Goal: Task Accomplishment & Management: Manage account settings

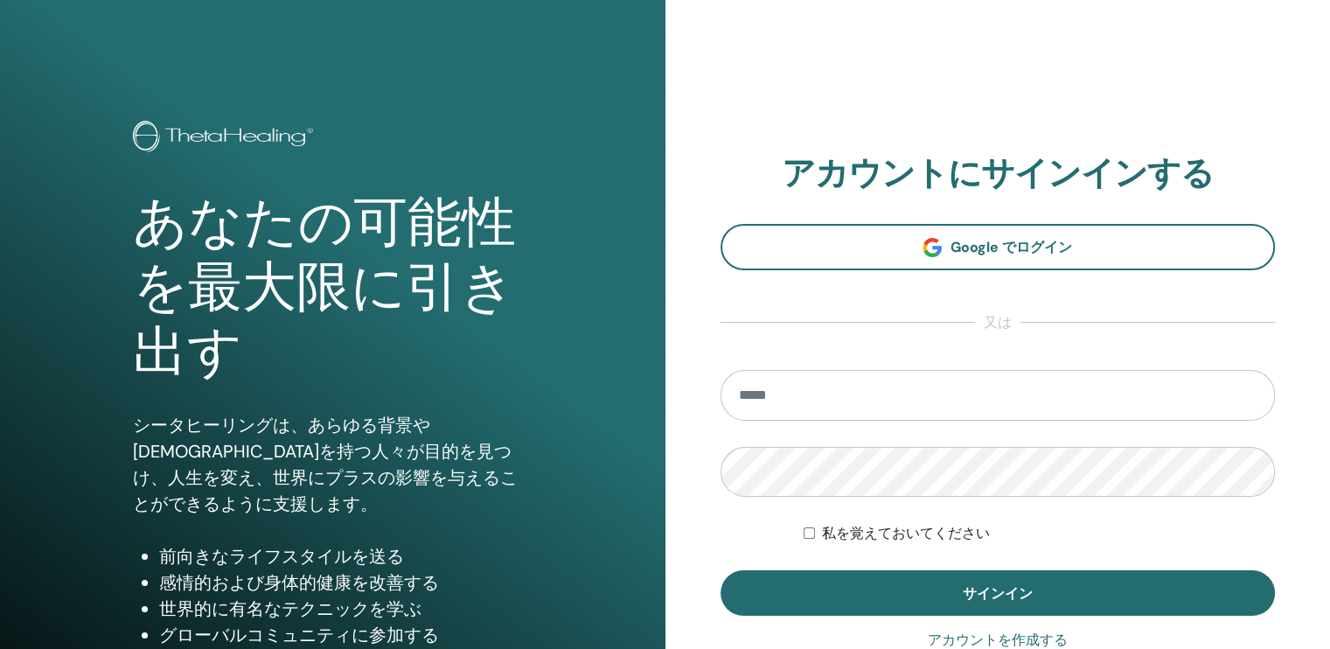
click at [908, 398] on input "email" at bounding box center [997, 395] width 555 height 51
type input "**********"
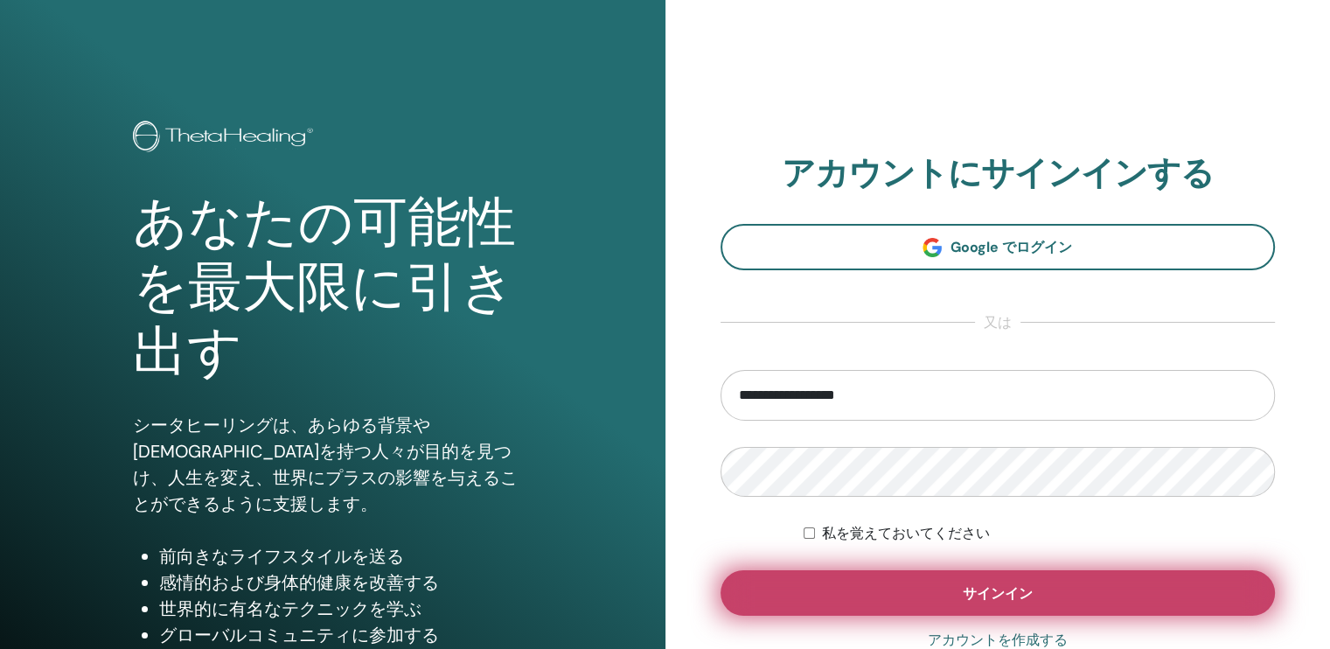
click at [963, 587] on span "サインイン" at bounding box center [998, 593] width 70 height 18
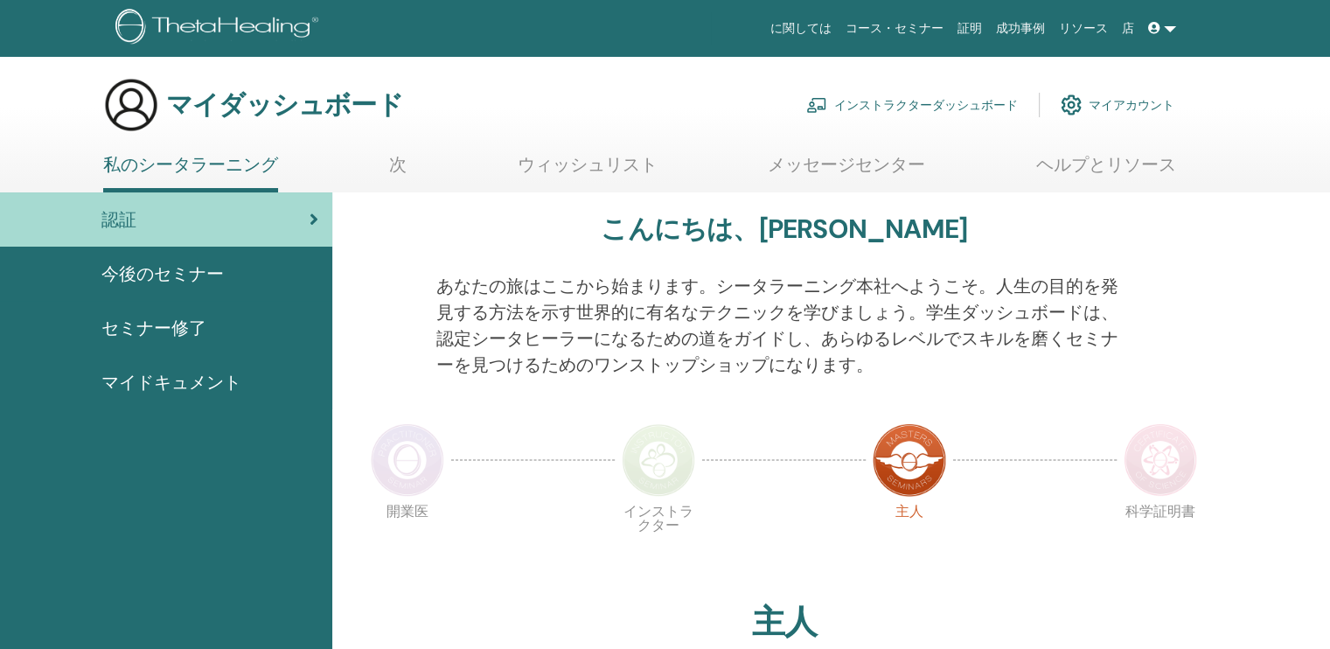
click at [948, 105] on font "インストラクターダッシュボード" at bounding box center [926, 105] width 184 height 16
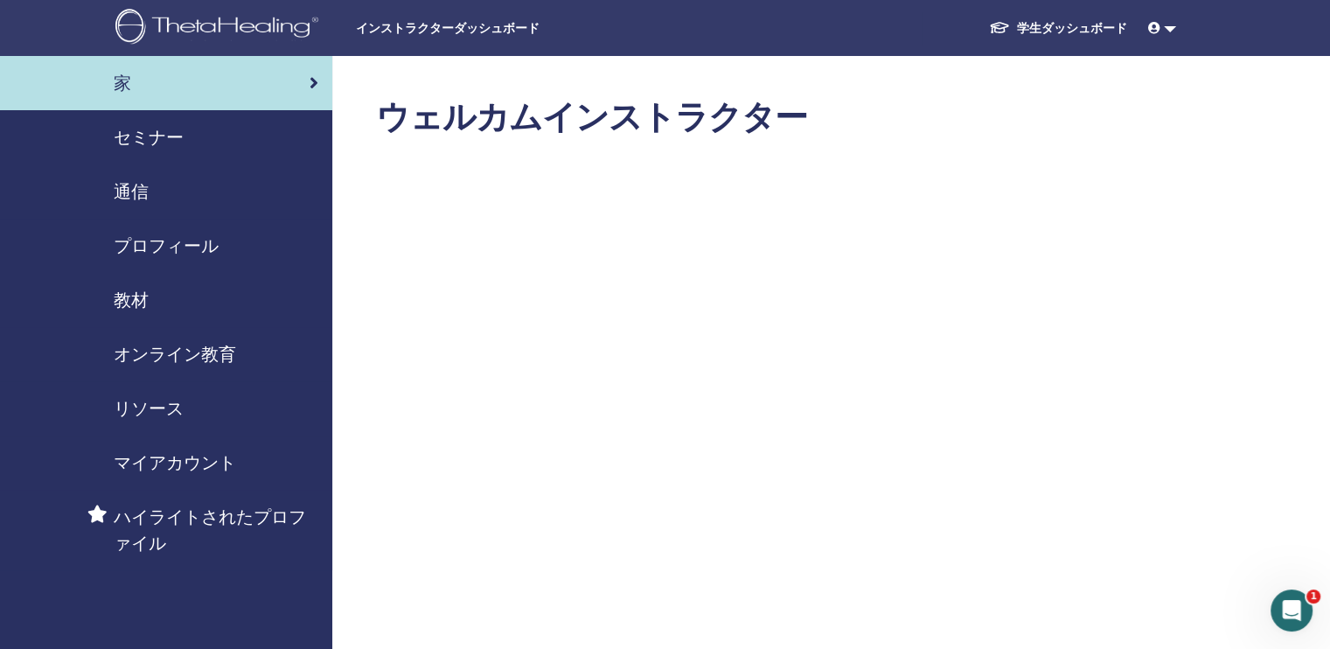
click at [136, 130] on span "セミナー" at bounding box center [149, 137] width 70 height 26
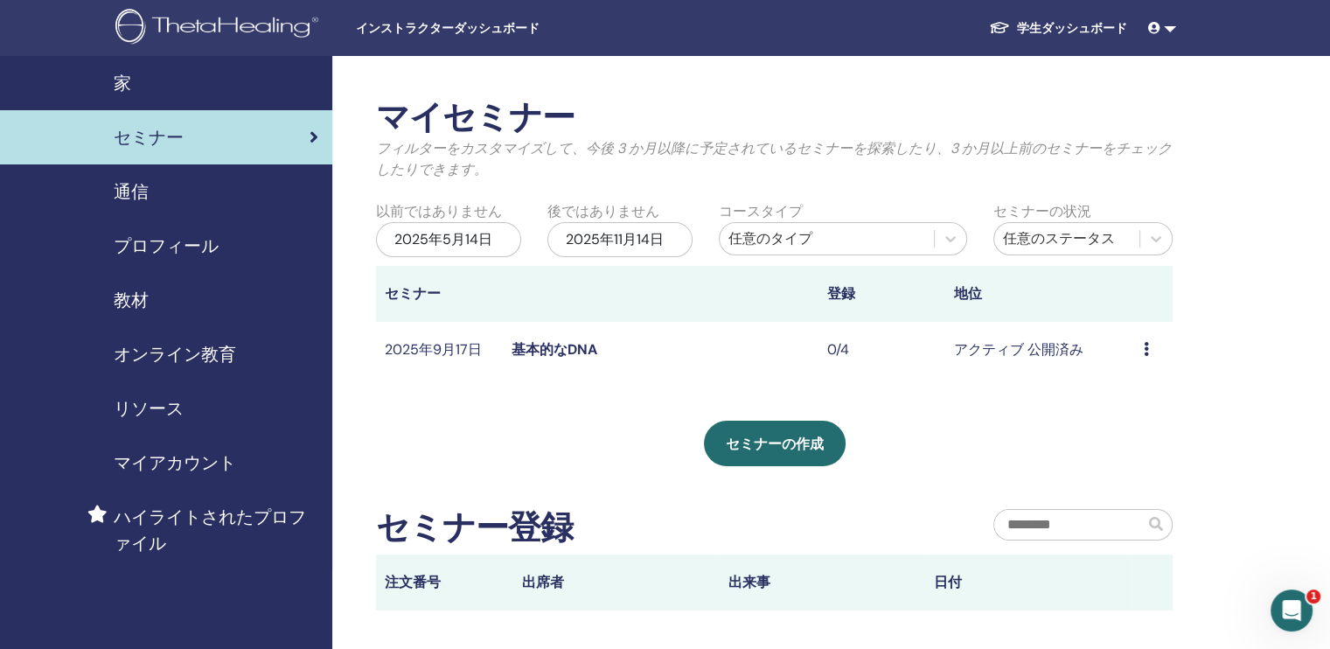
click at [122, 295] on span "教材" at bounding box center [131, 300] width 35 height 26
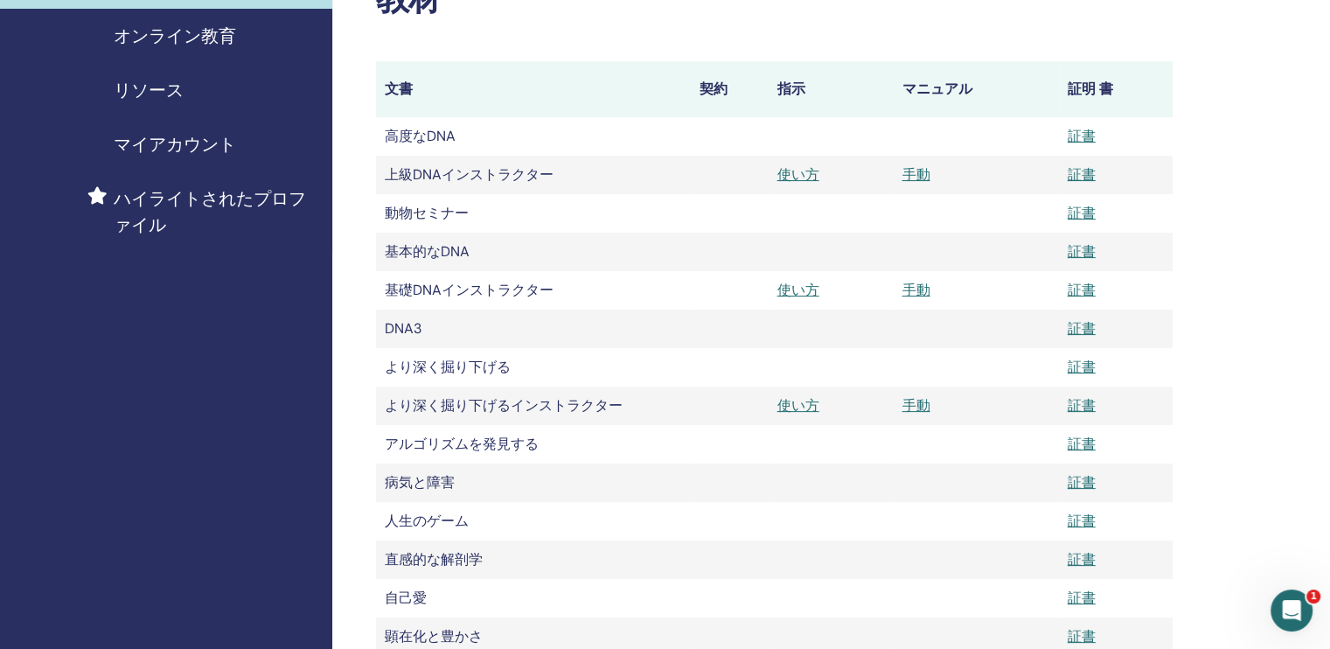
scroll to position [350, 0]
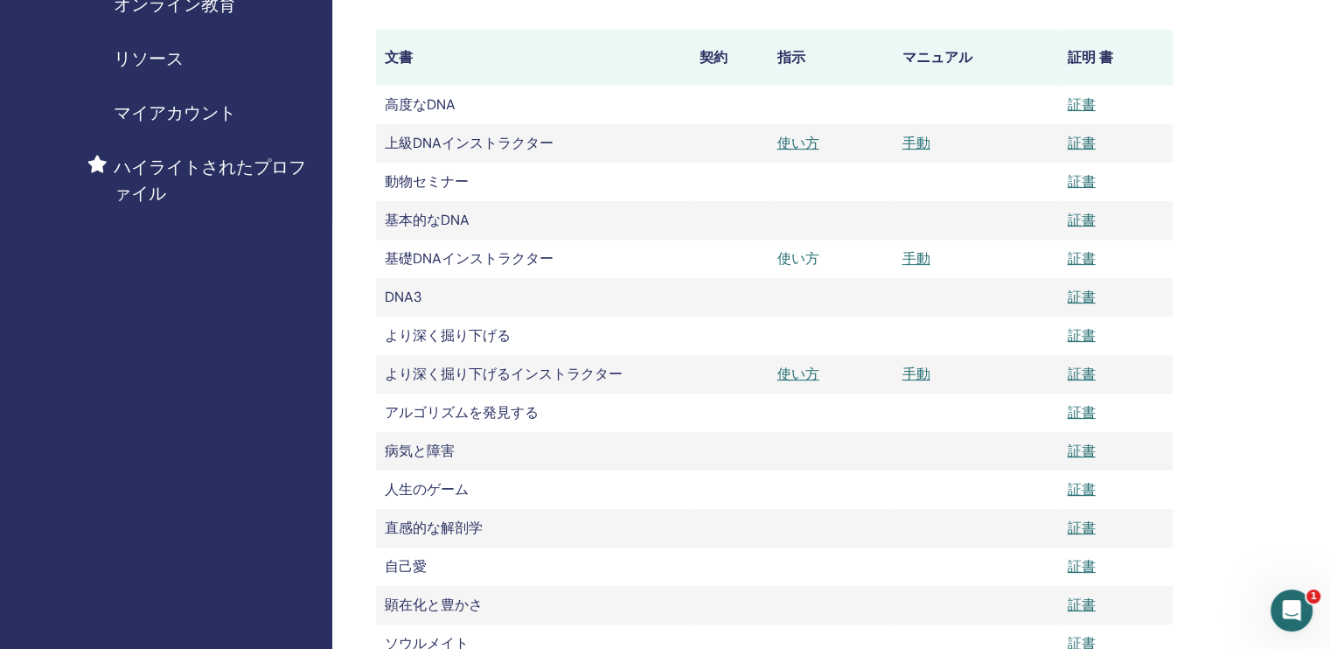
click at [793, 260] on link "使い方" at bounding box center [798, 258] width 42 height 18
click at [1075, 260] on link "証書" at bounding box center [1082, 260] width 28 height 18
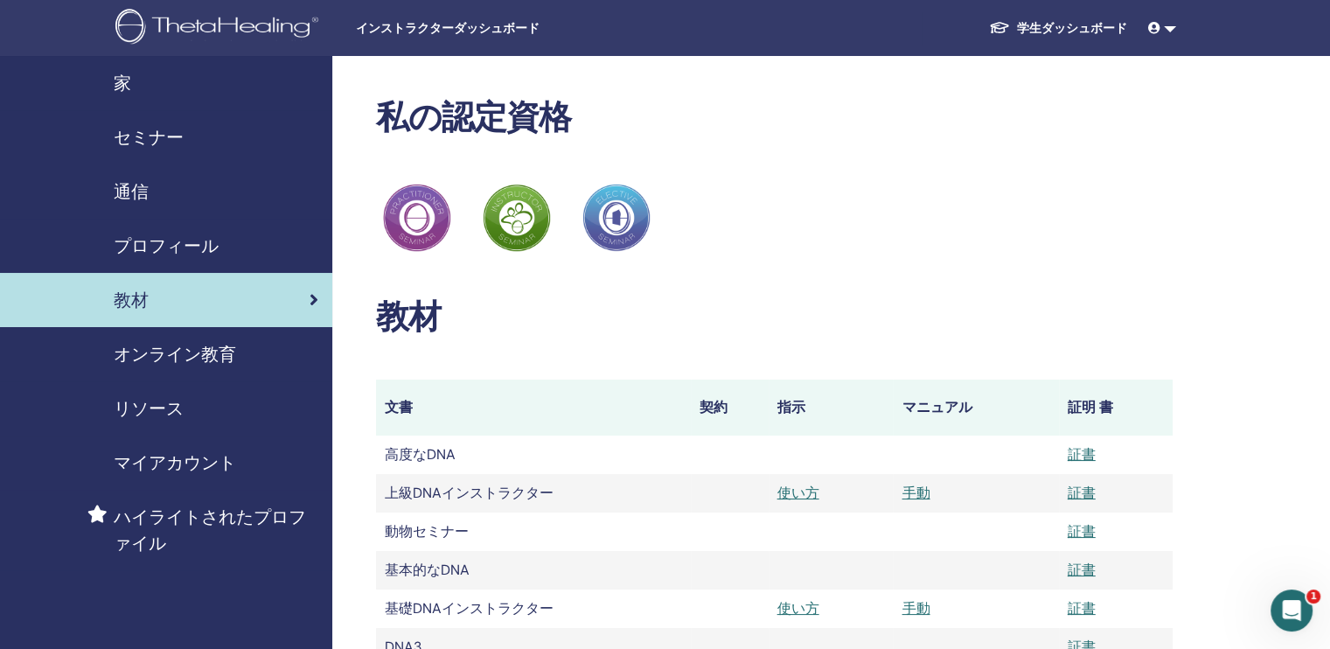
click at [1154, 27] on icon at bounding box center [1154, 28] width 12 height 12
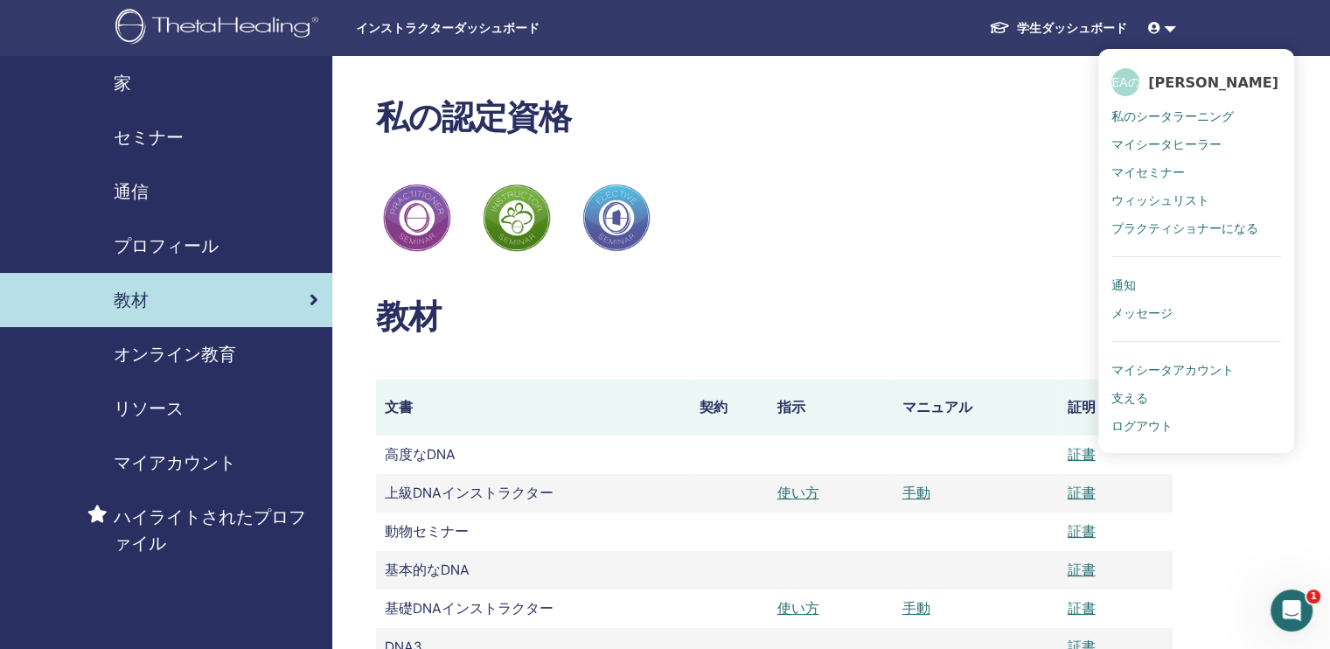
click at [1134, 421] on span "ログアウト" at bounding box center [1141, 426] width 61 height 16
